Goal: Transaction & Acquisition: Purchase product/service

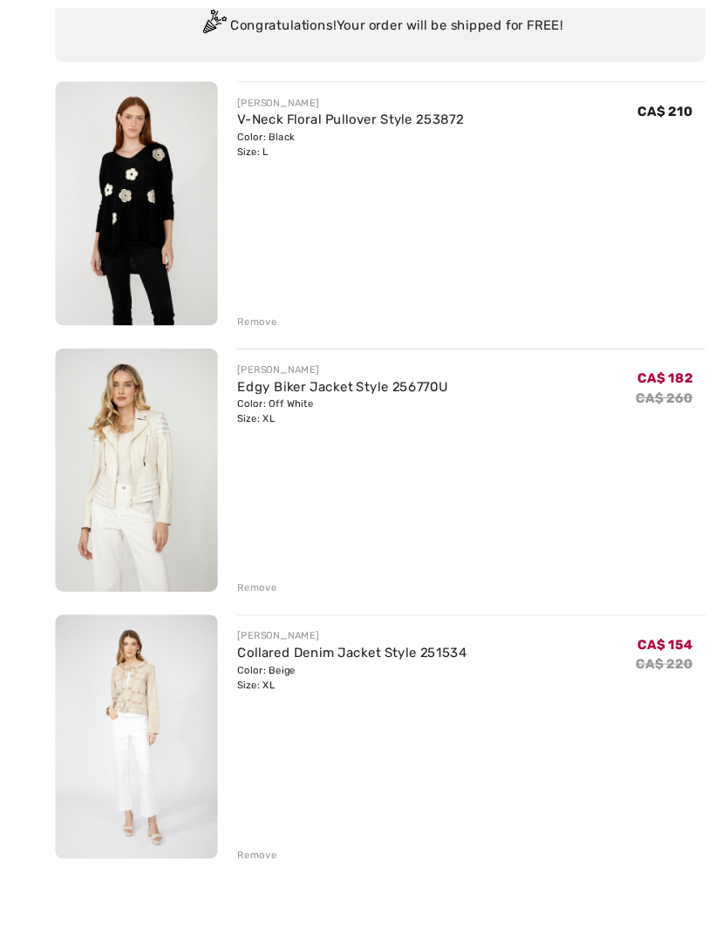
scroll to position [253, 0]
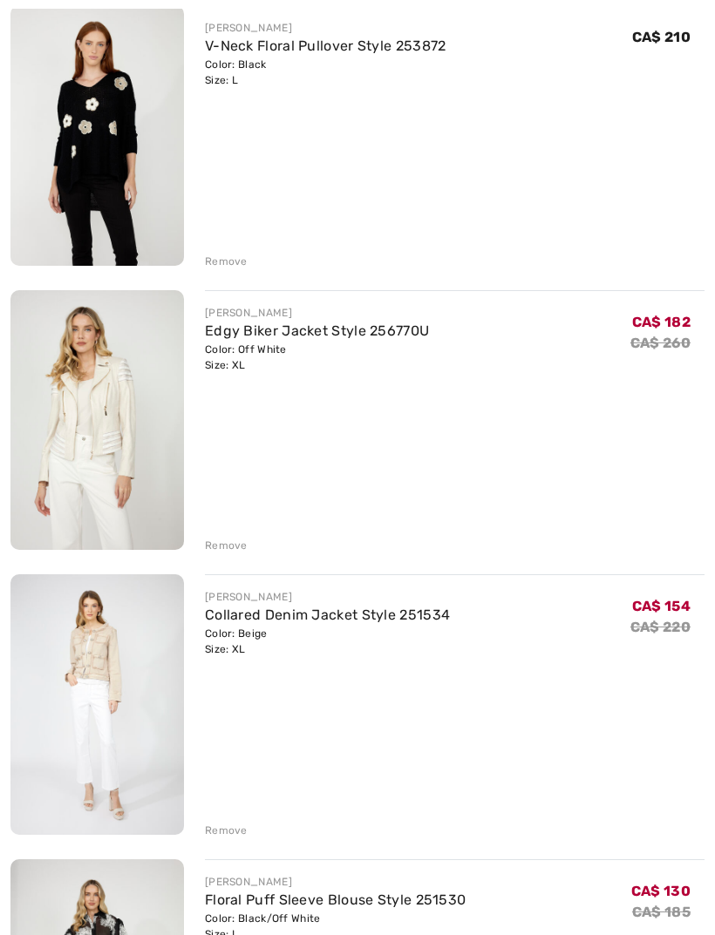
click at [227, 835] on div "Remove" at bounding box center [226, 831] width 43 height 16
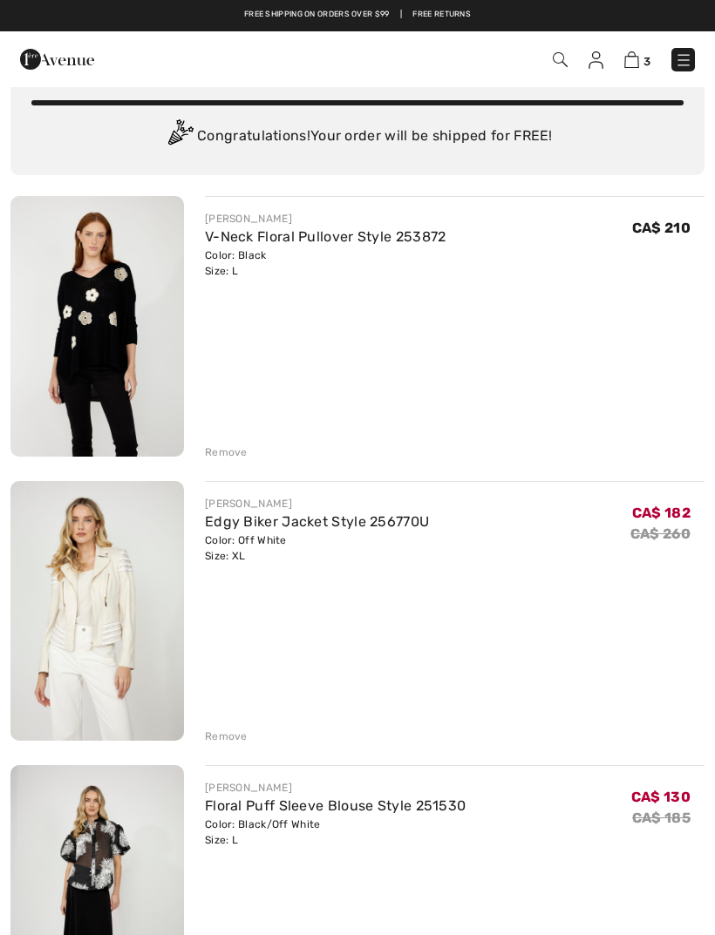
scroll to position [0, 0]
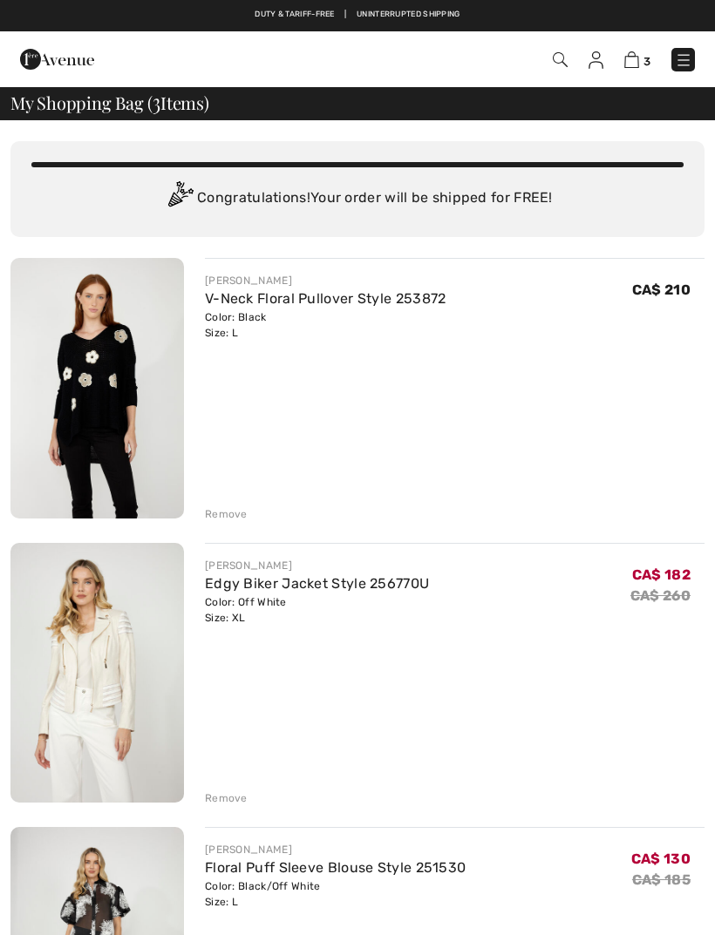
click at [685, 66] on img at bounding box center [682, 59] width 17 height 17
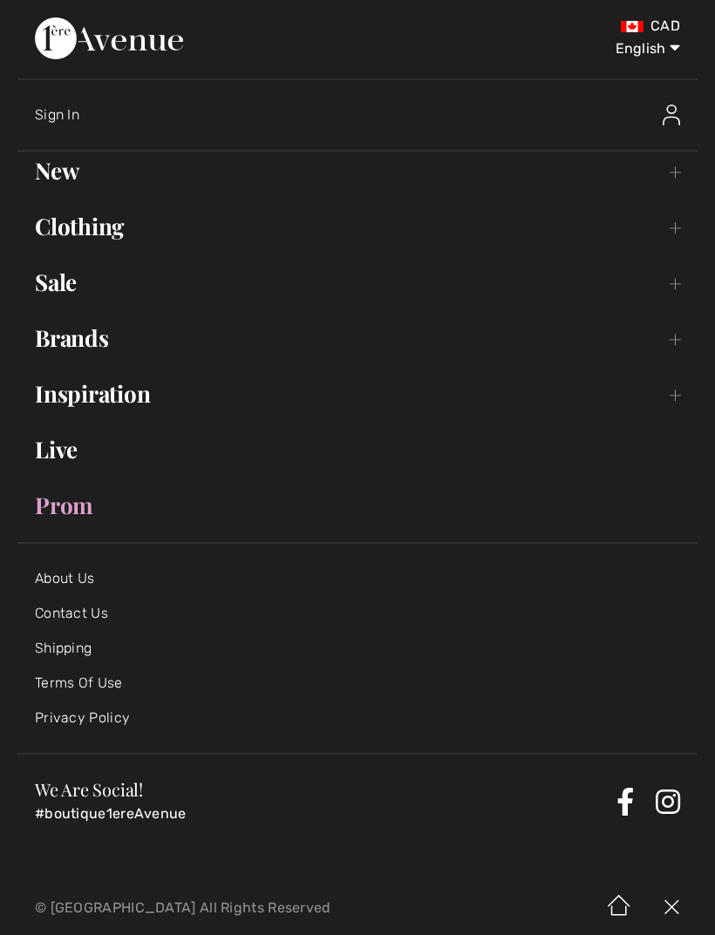
click at [72, 286] on link "Sale Toggle submenu" at bounding box center [357, 282] width 680 height 38
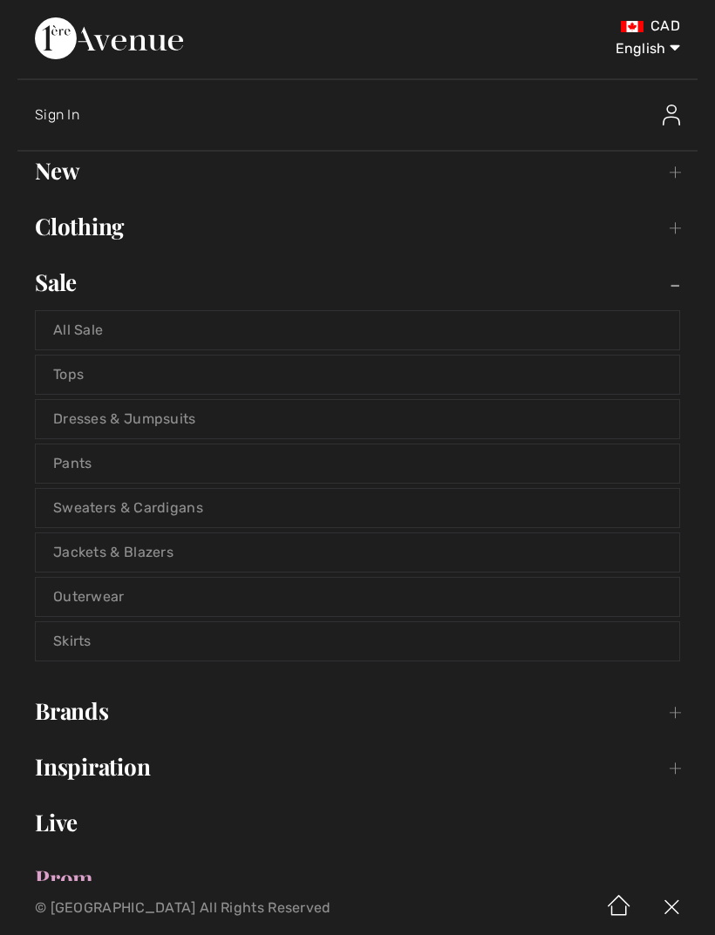
click at [77, 335] on link "All Sale" at bounding box center [357, 330] width 643 height 38
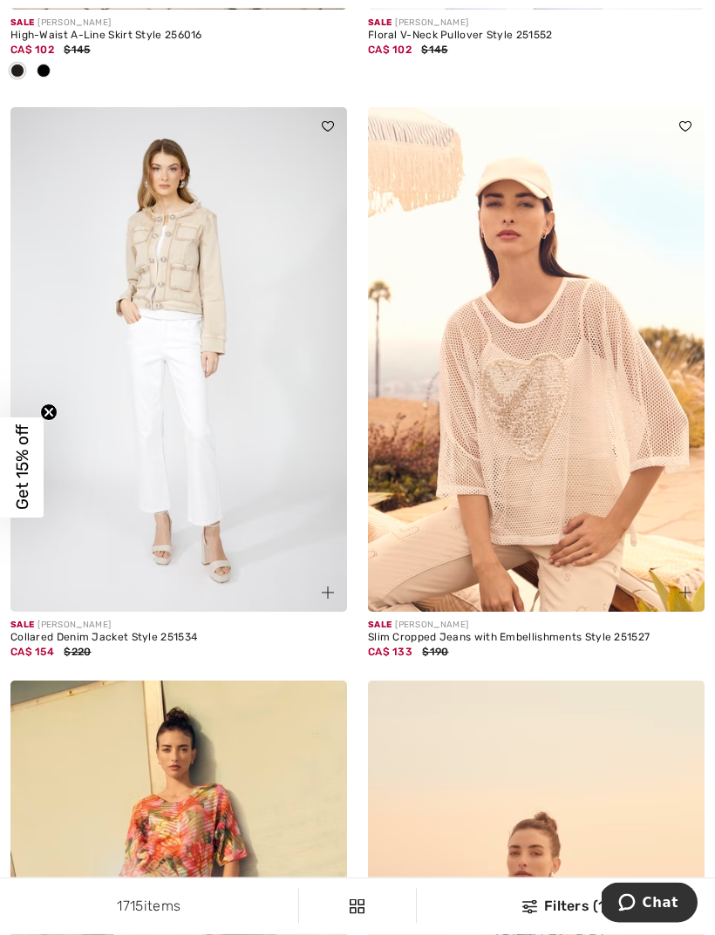
scroll to position [1365, 0]
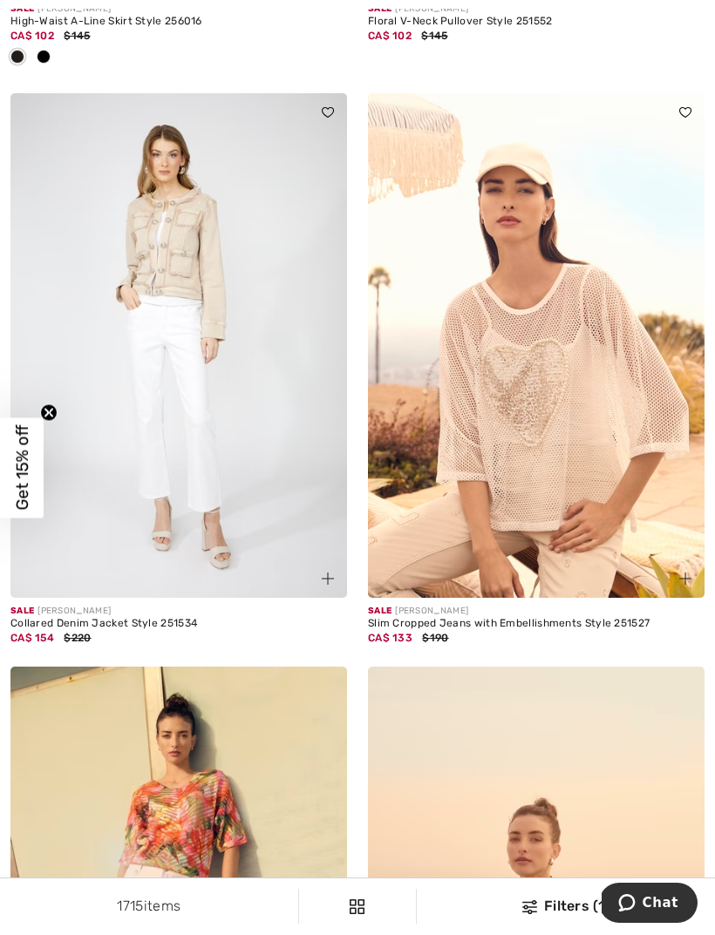
click at [193, 446] on img at bounding box center [178, 345] width 336 height 505
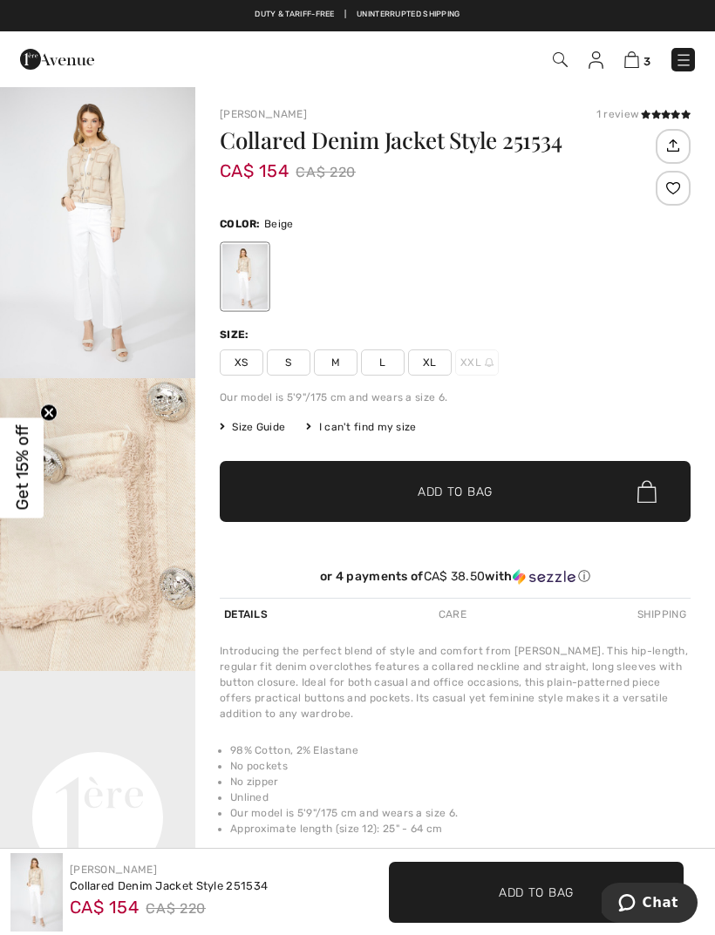
click at [432, 363] on span "XL" at bounding box center [430, 362] width 44 height 26
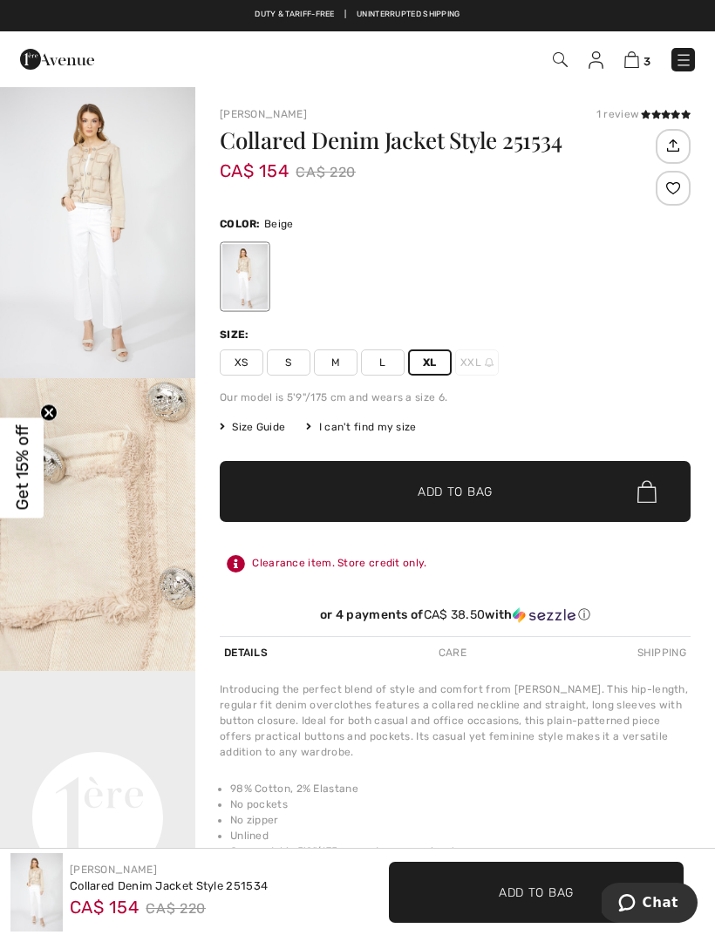
click at [485, 503] on span "✔ Added to Bag Add to Bag" at bounding box center [455, 491] width 471 height 61
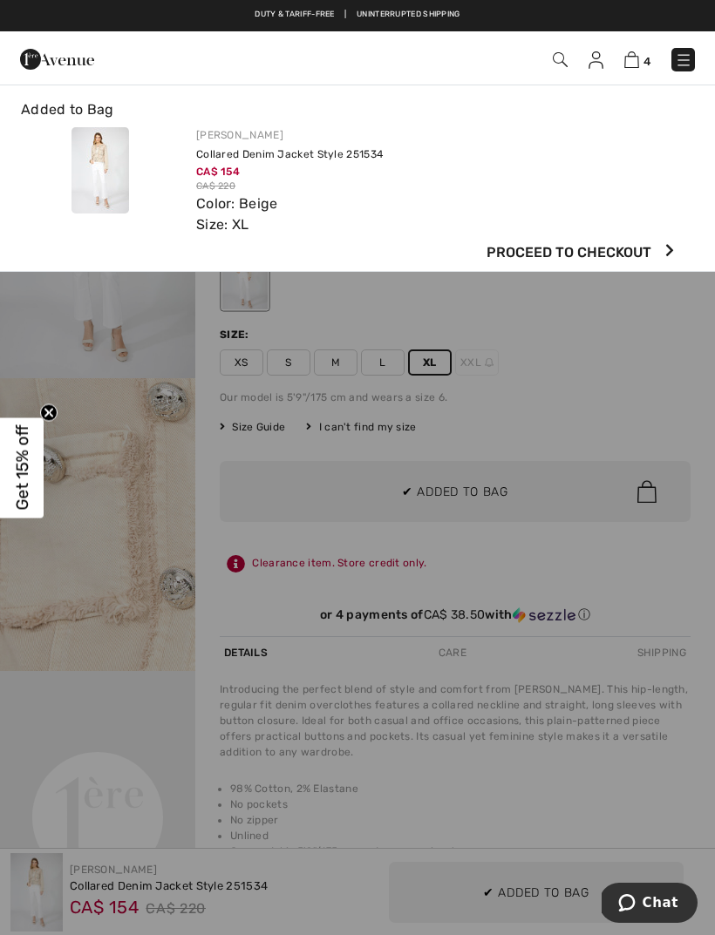
click at [675, 64] on img at bounding box center [682, 59] width 17 height 17
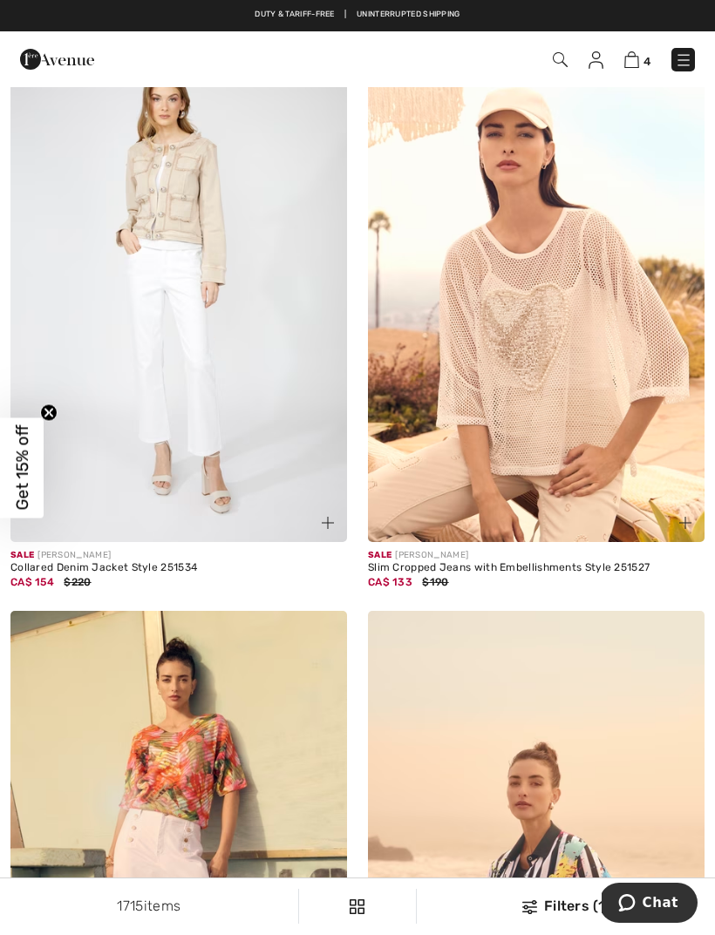
click at [627, 62] on img at bounding box center [631, 59] width 15 height 17
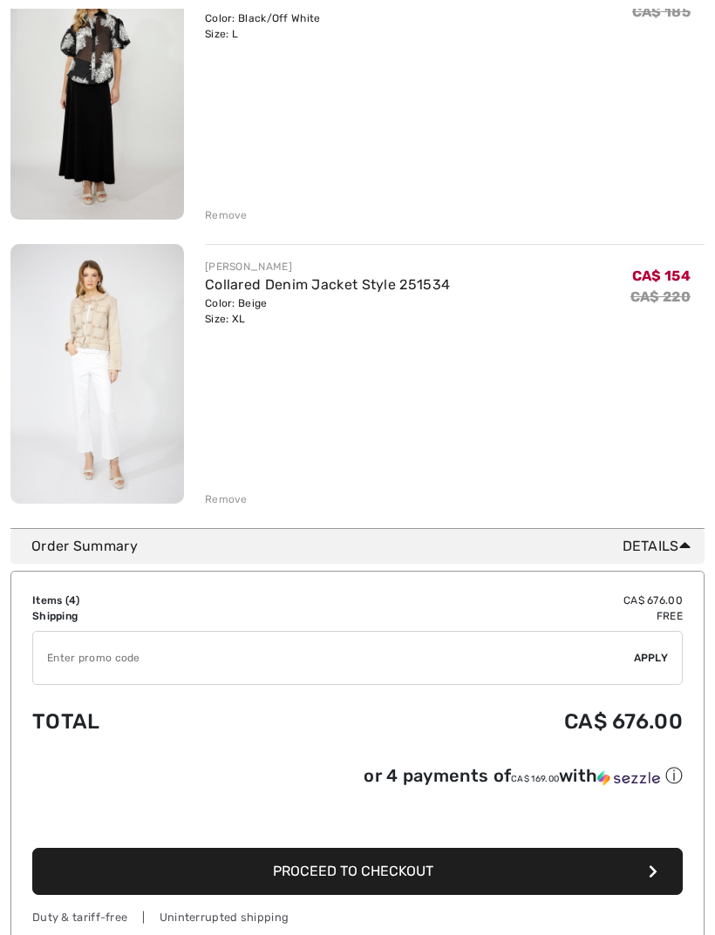
scroll to position [882, 0]
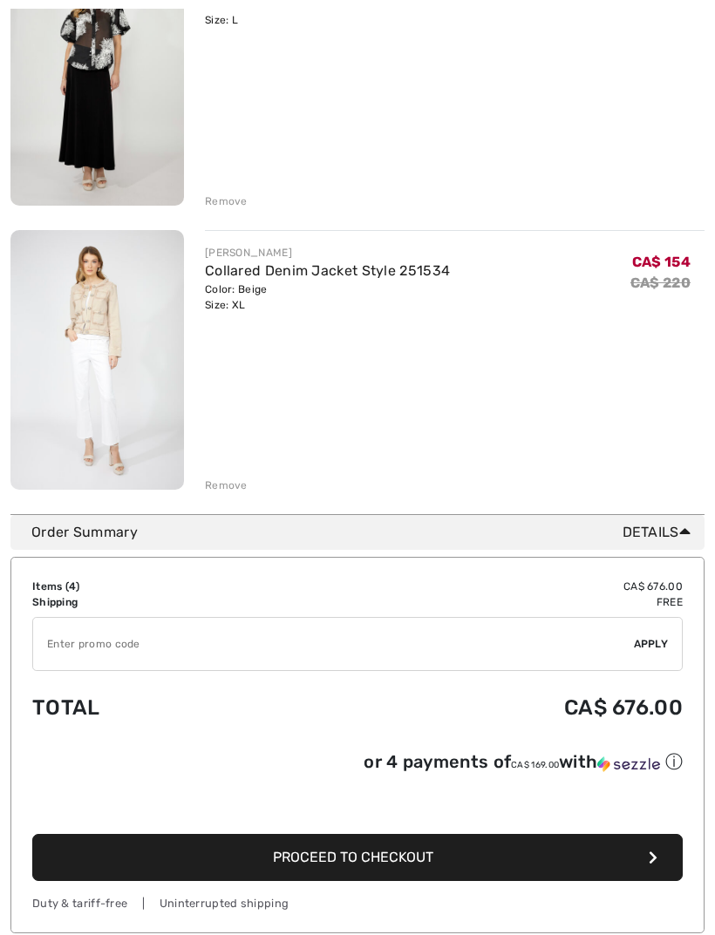
click at [143, 643] on input "TEXT" at bounding box center [333, 644] width 600 height 52
click at [649, 596] on td "Free" at bounding box center [475, 602] width 414 height 16
click at [232, 652] on input "TEXT" at bounding box center [333, 644] width 600 height 52
type input "SALEAVENUE"
click at [652, 642] on span "Apply" at bounding box center [651, 644] width 35 height 16
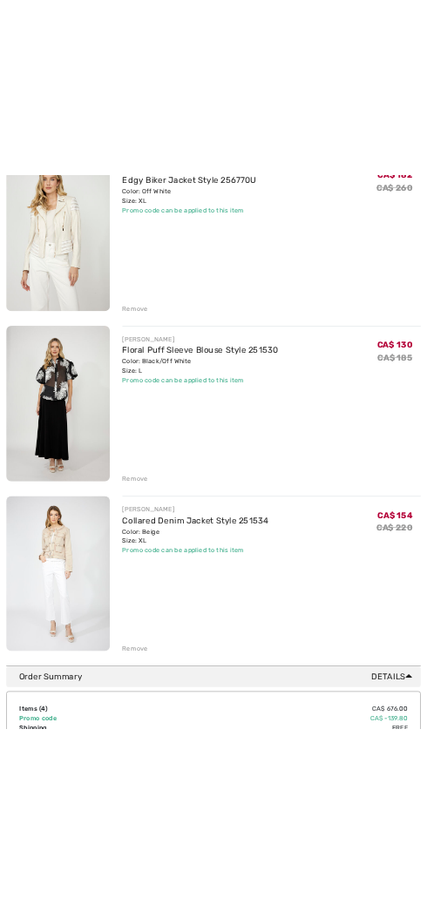
scroll to position [426, 0]
